Goal: Task Accomplishment & Management: Use online tool/utility

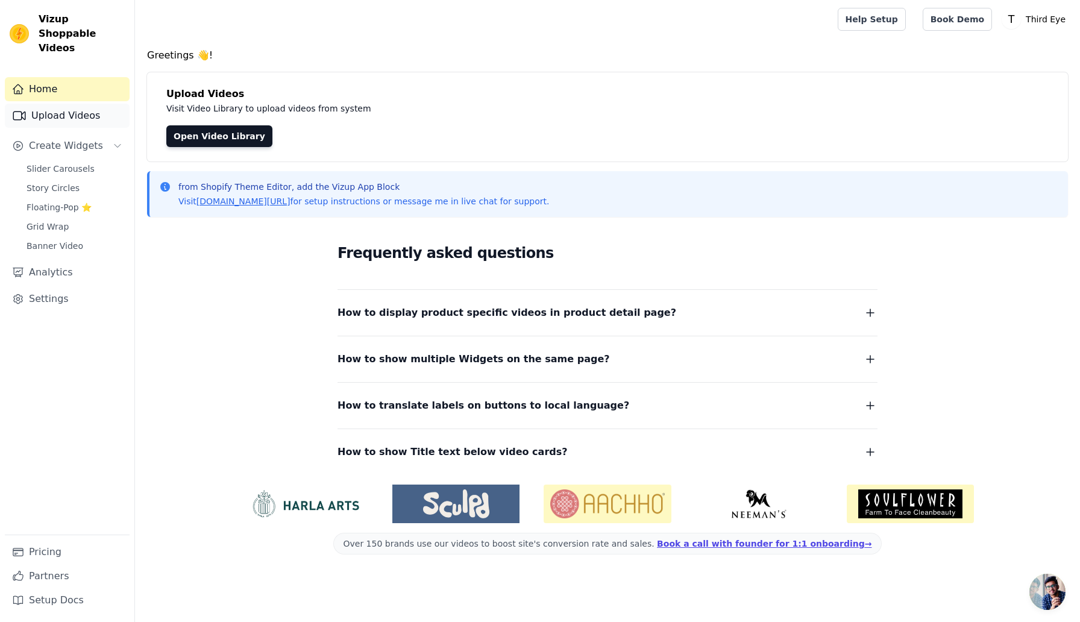
click at [78, 105] on link "Upload Videos" at bounding box center [67, 116] width 125 height 24
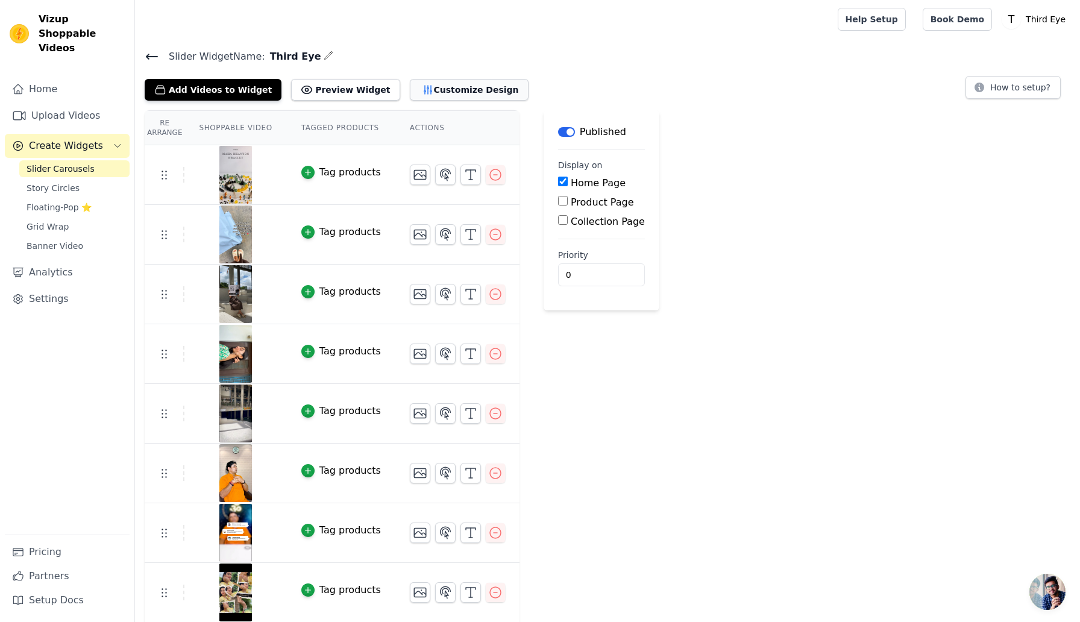
click at [410, 83] on button "Customize Design" at bounding box center [469, 90] width 119 height 22
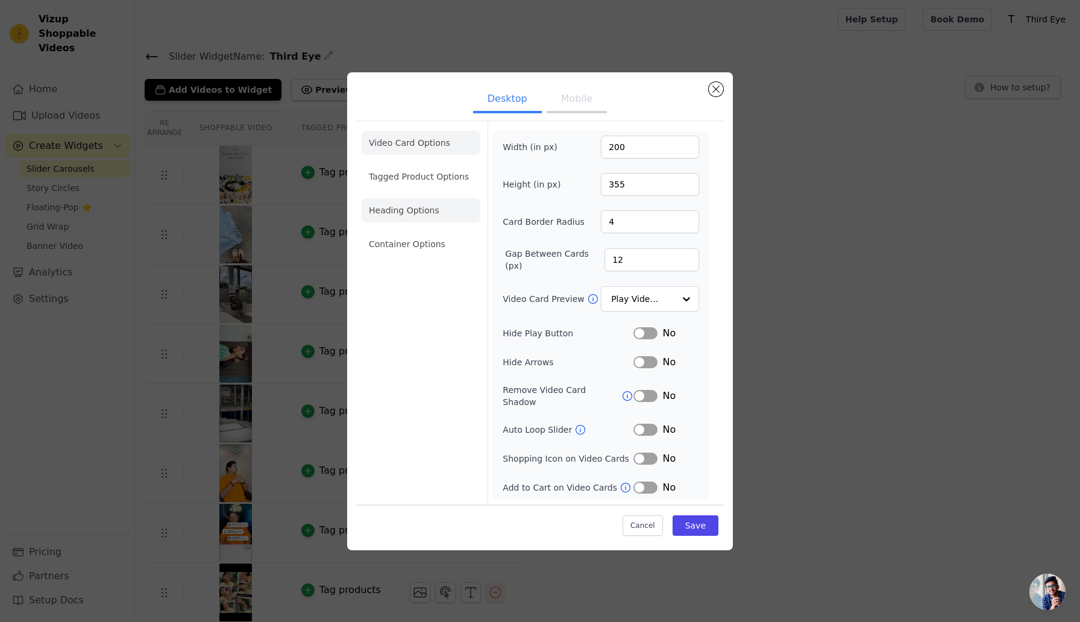
click at [443, 209] on li "Heading Options" at bounding box center [421, 210] width 119 height 24
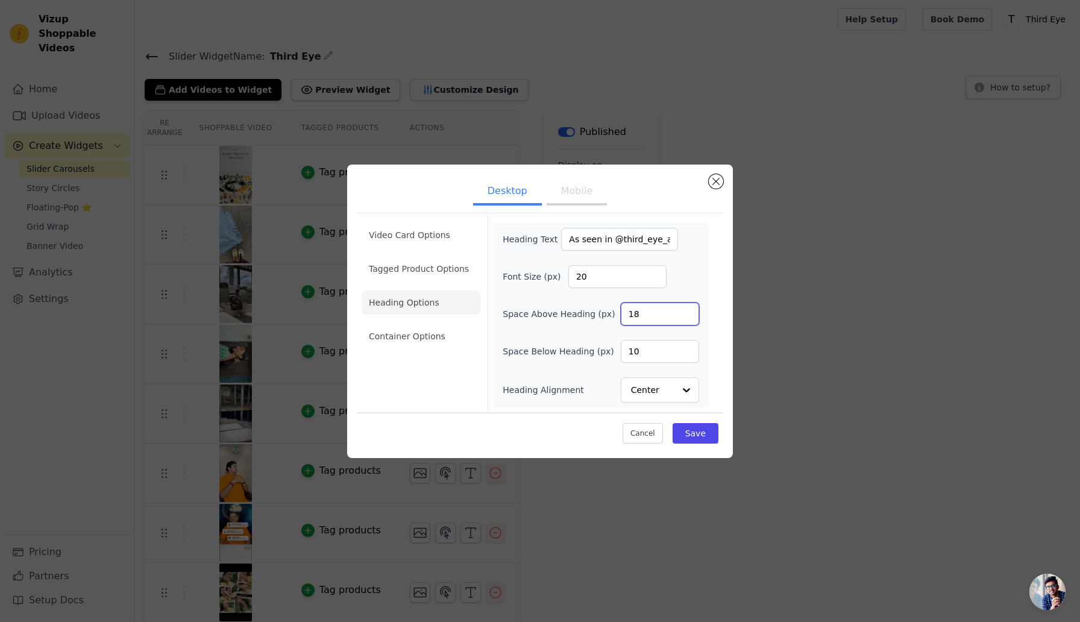
drag, startPoint x: 647, startPoint y: 314, endPoint x: 614, endPoint y: 307, distance: 33.2
click at [614, 307] on div "Space Above Heading (px) 18" at bounding box center [601, 314] width 197 height 23
type input "25"
drag, startPoint x: 647, startPoint y: 353, endPoint x: 629, endPoint y: 353, distance: 17.5
click at [629, 353] on input "10" at bounding box center [660, 351] width 78 height 23
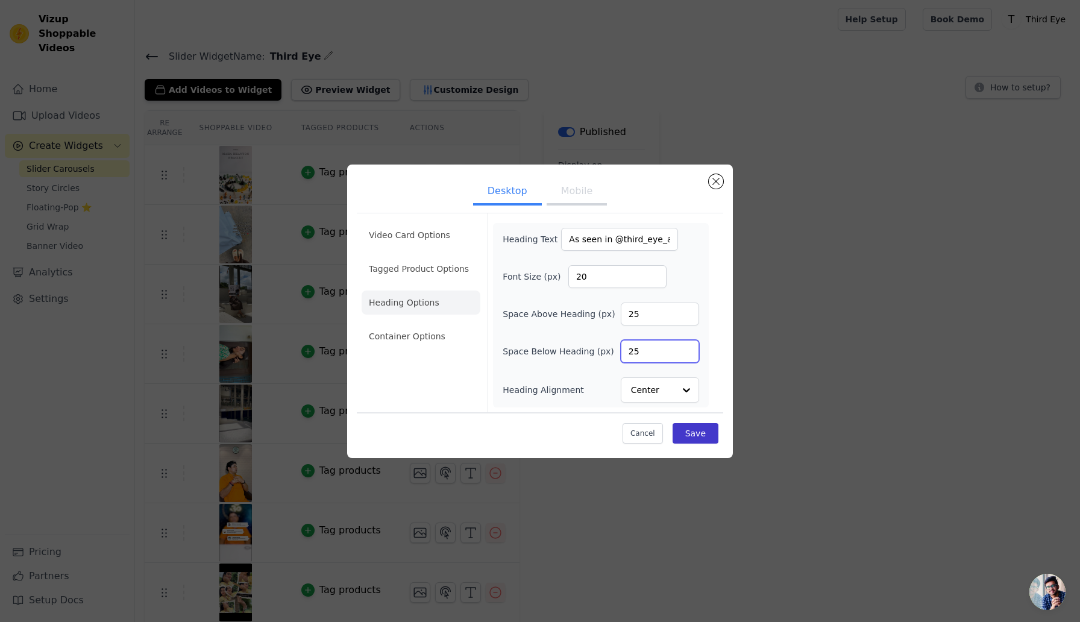
type input "25"
click at [688, 438] on button "Save" at bounding box center [696, 433] width 46 height 20
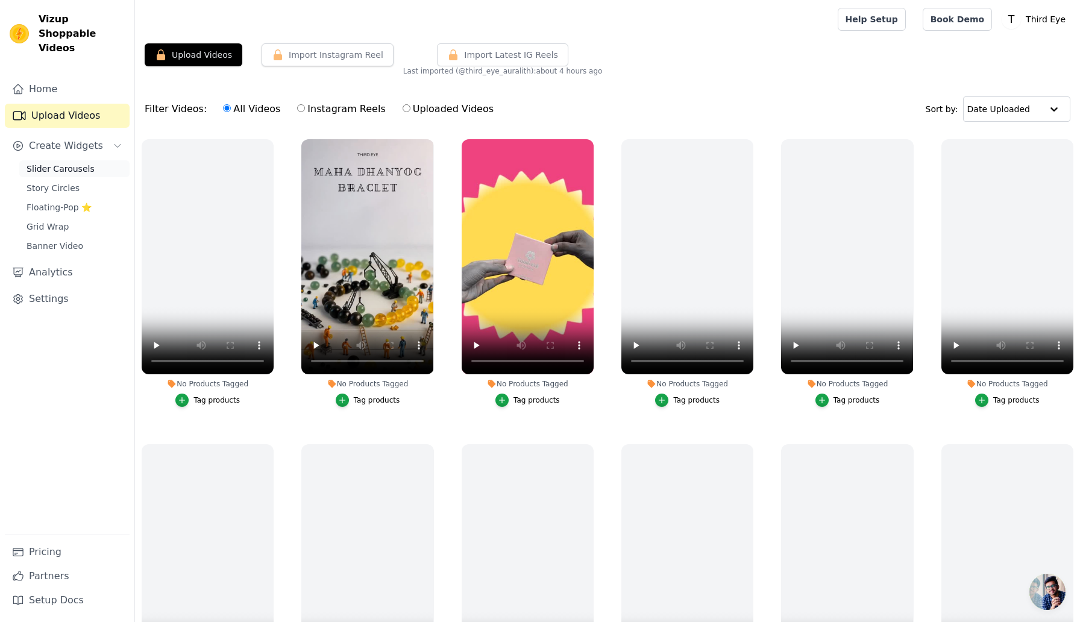
click at [72, 163] on span "Slider Carousels" at bounding box center [61, 169] width 68 height 12
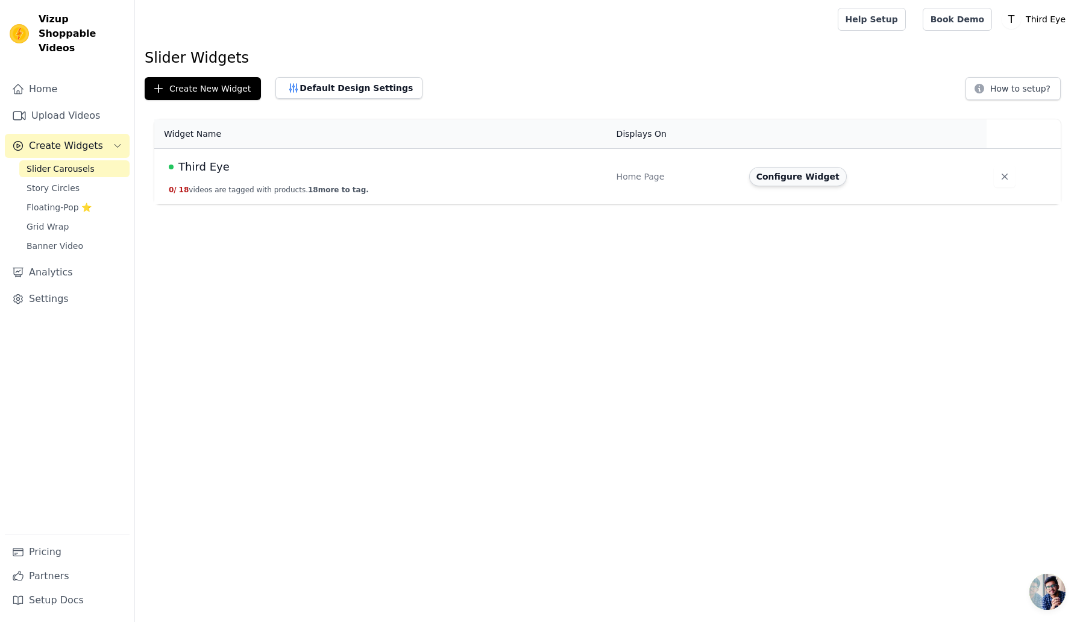
click at [786, 175] on button "Configure Widget" at bounding box center [798, 176] width 98 height 19
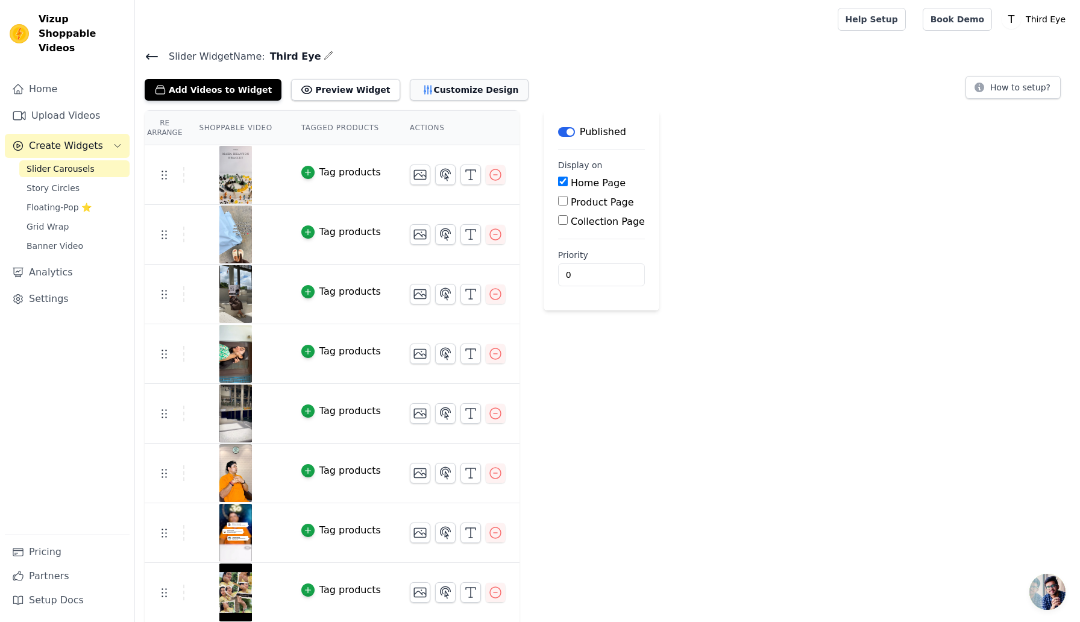
click at [412, 86] on button "Customize Design" at bounding box center [469, 90] width 119 height 22
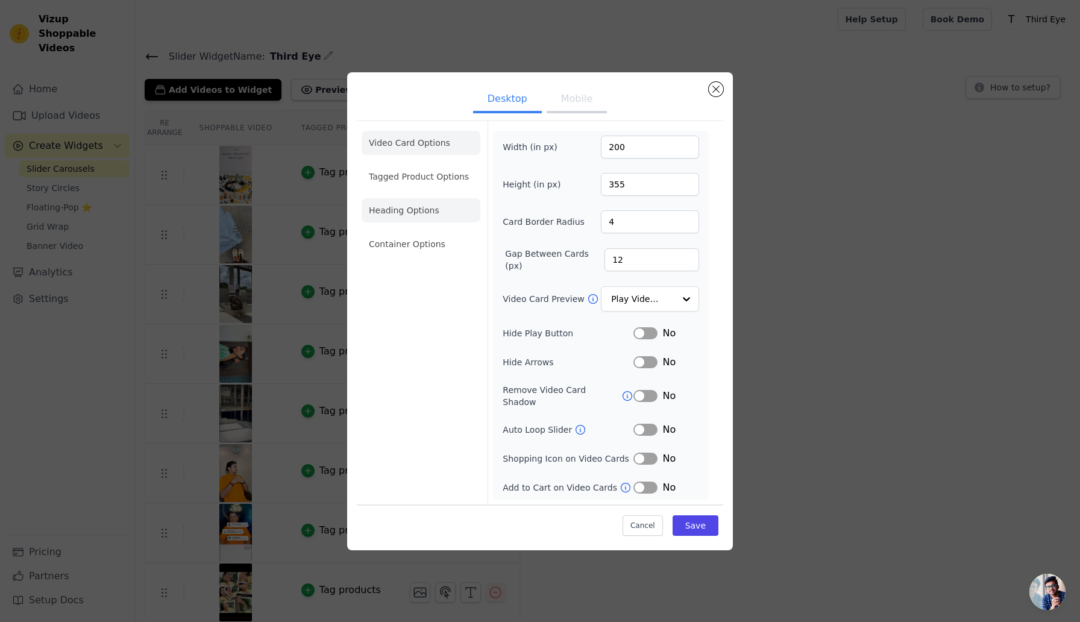
click at [418, 206] on li "Heading Options" at bounding box center [421, 210] width 119 height 24
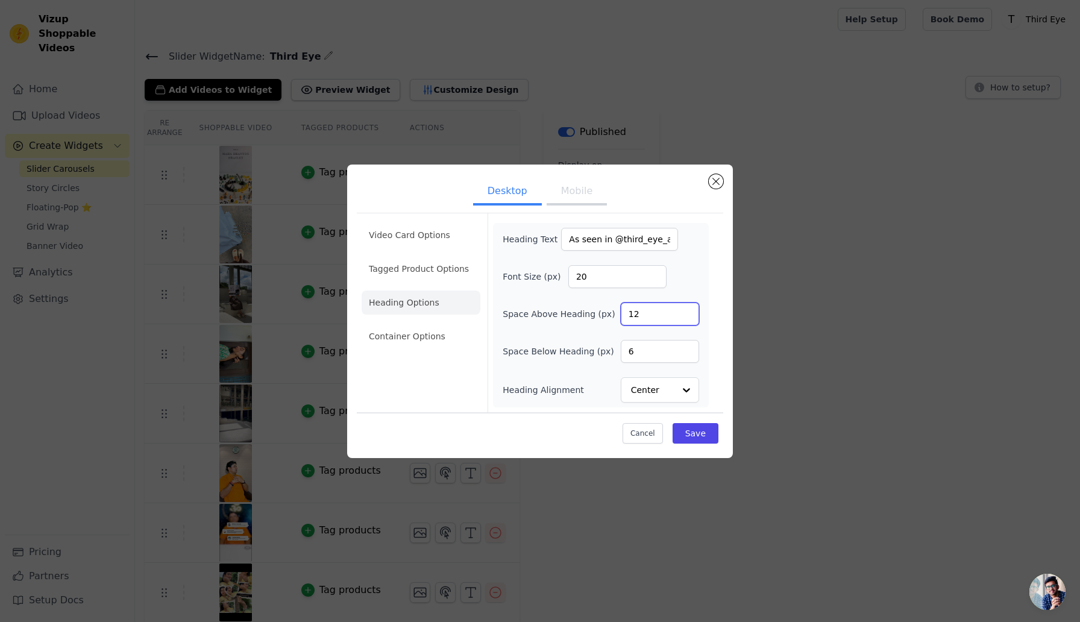
click at [638, 314] on input "12" at bounding box center [660, 314] width 78 height 23
type input "18"
click at [630, 350] on input "6" at bounding box center [660, 351] width 78 height 23
type input "10"
click at [701, 438] on button "Save" at bounding box center [696, 433] width 46 height 20
